Goal: Transaction & Acquisition: Purchase product/service

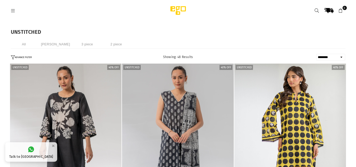
select select "******"
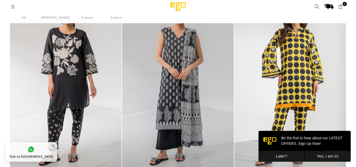
scroll to position [0, 335]
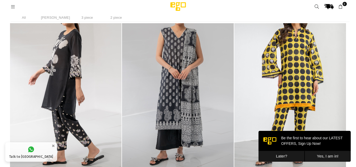
click at [293, 154] on button "Later?" at bounding box center [281, 156] width 46 height 11
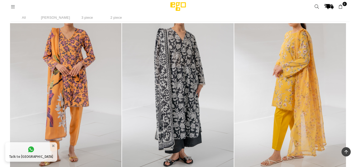
scroll to position [1519, 0]
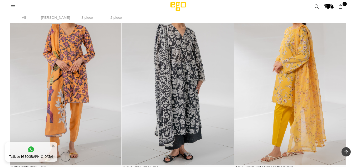
click at [91, 87] on img "1 / 4" at bounding box center [66, 80] width 112 height 167
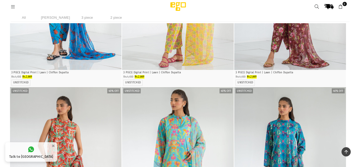
scroll to position [2531, 0]
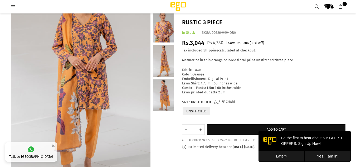
scroll to position [54, 0]
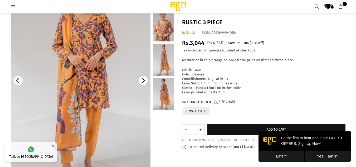
click at [142, 80] on icon "Next" at bounding box center [143, 80] width 5 height 5
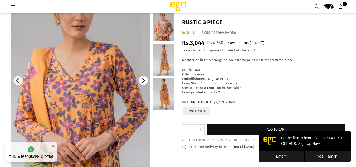
click at [143, 78] on icon "Next" at bounding box center [143, 80] width 5 height 5
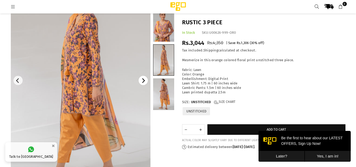
click at [143, 78] on icon "Next" at bounding box center [143, 80] width 5 height 5
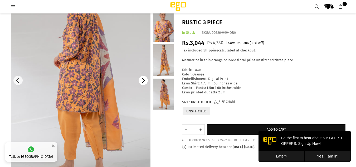
click at [143, 78] on icon "Next" at bounding box center [143, 80] width 5 height 5
